Goal: Obtain resource: Obtain resource

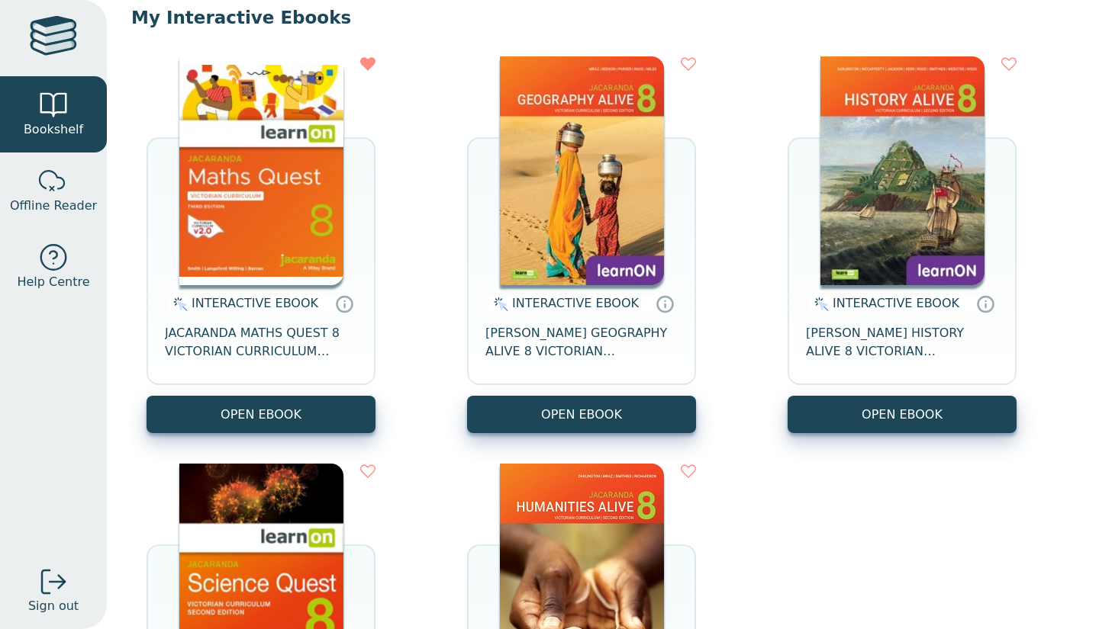
scroll to position [157, 0]
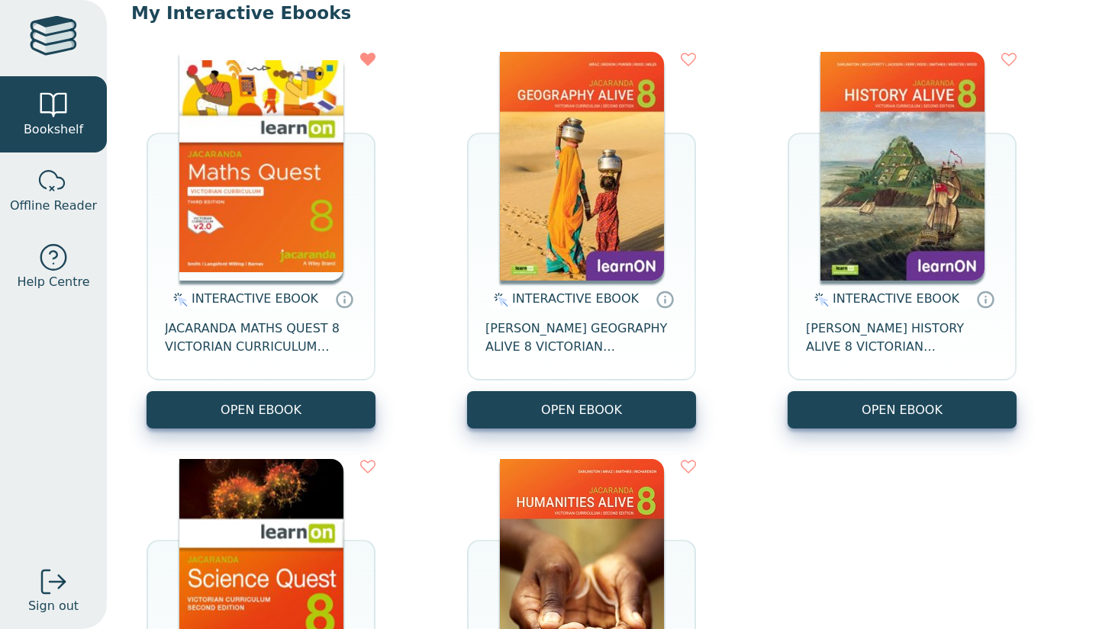
drag, startPoint x: 336, startPoint y: 29, endPoint x: 804, endPoint y: 2, distance: 468.5
click at [804, 2] on p "My Interactive Ebooks" at bounding box center [602, 13] width 943 height 23
click at [237, 427] on button "OPEN EBOOK" at bounding box center [261, 409] width 229 height 37
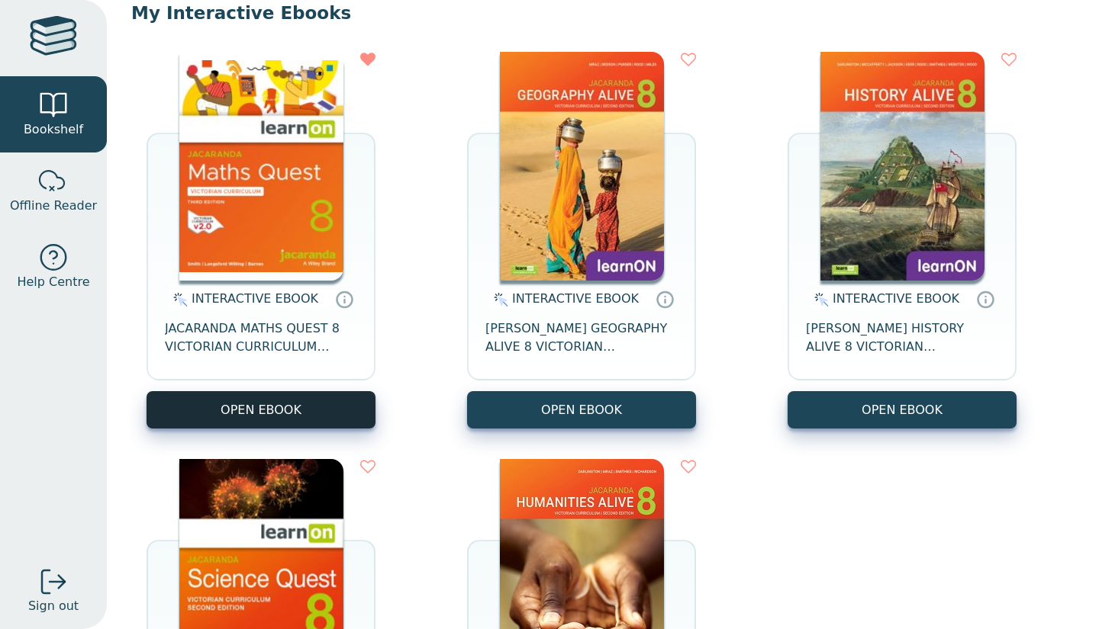
click at [236, 403] on button "OPEN EBOOK" at bounding box center [261, 409] width 229 height 37
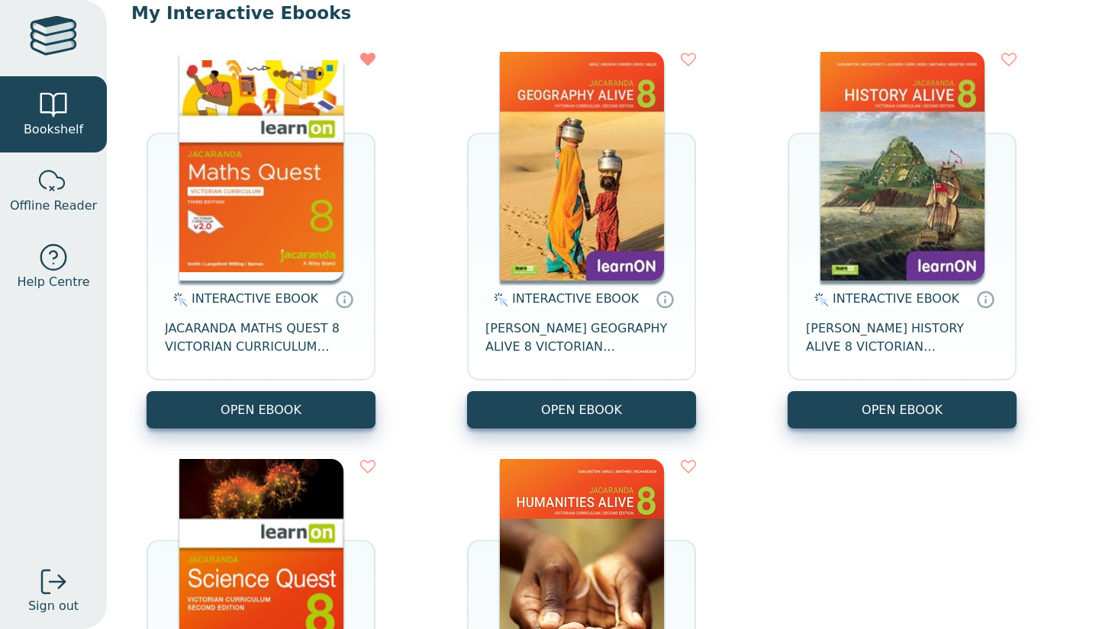
click at [422, 75] on div "INTERACTIVE EBOOK JACARANDA MATHS QUEST 8 VICTORIAN CURRICULUM LEARNON EBOOK 3E…" at bounding box center [602, 444] width 943 height 815
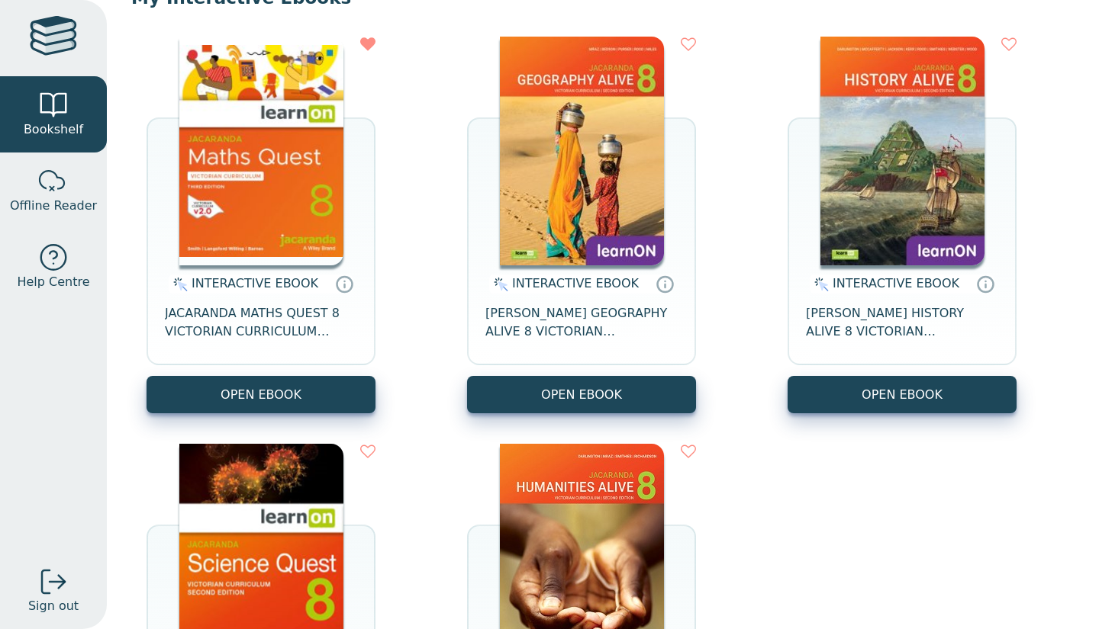
scroll to position [169, 0]
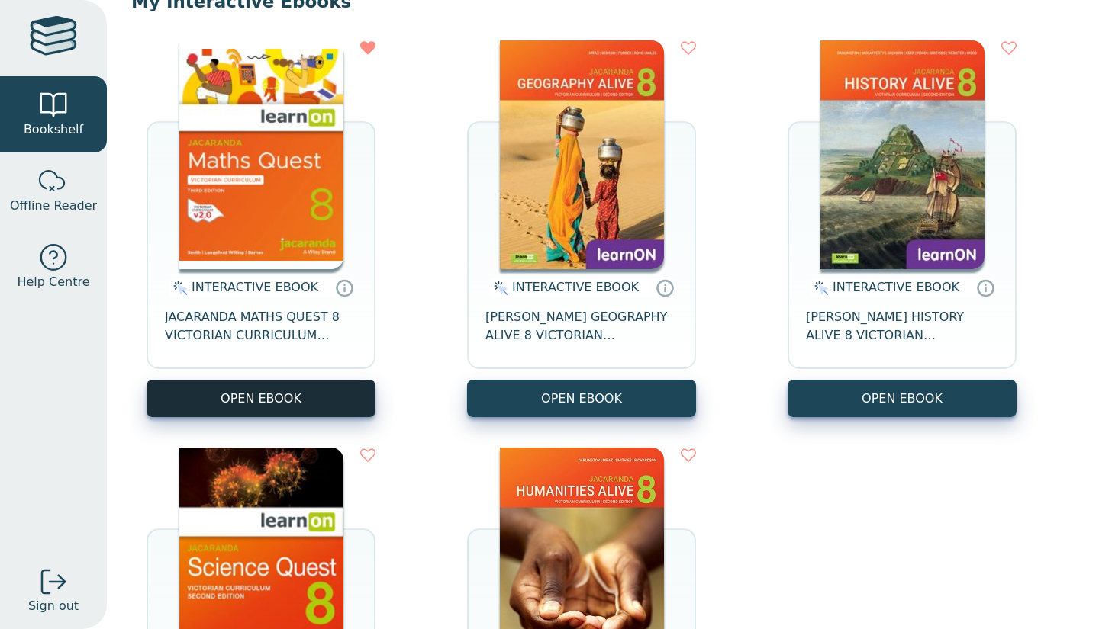
click at [308, 413] on button "OPEN EBOOK" at bounding box center [261, 398] width 229 height 37
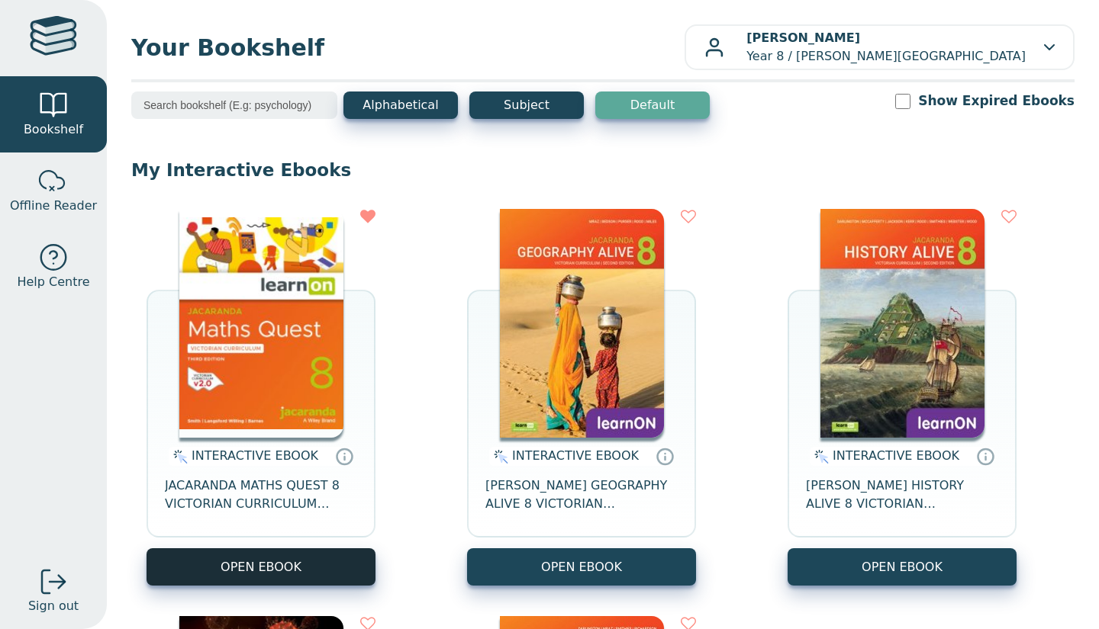
click at [308, 554] on button "OPEN EBOOK" at bounding box center [261, 567] width 229 height 37
